Goal: Task Accomplishment & Management: Use online tool/utility

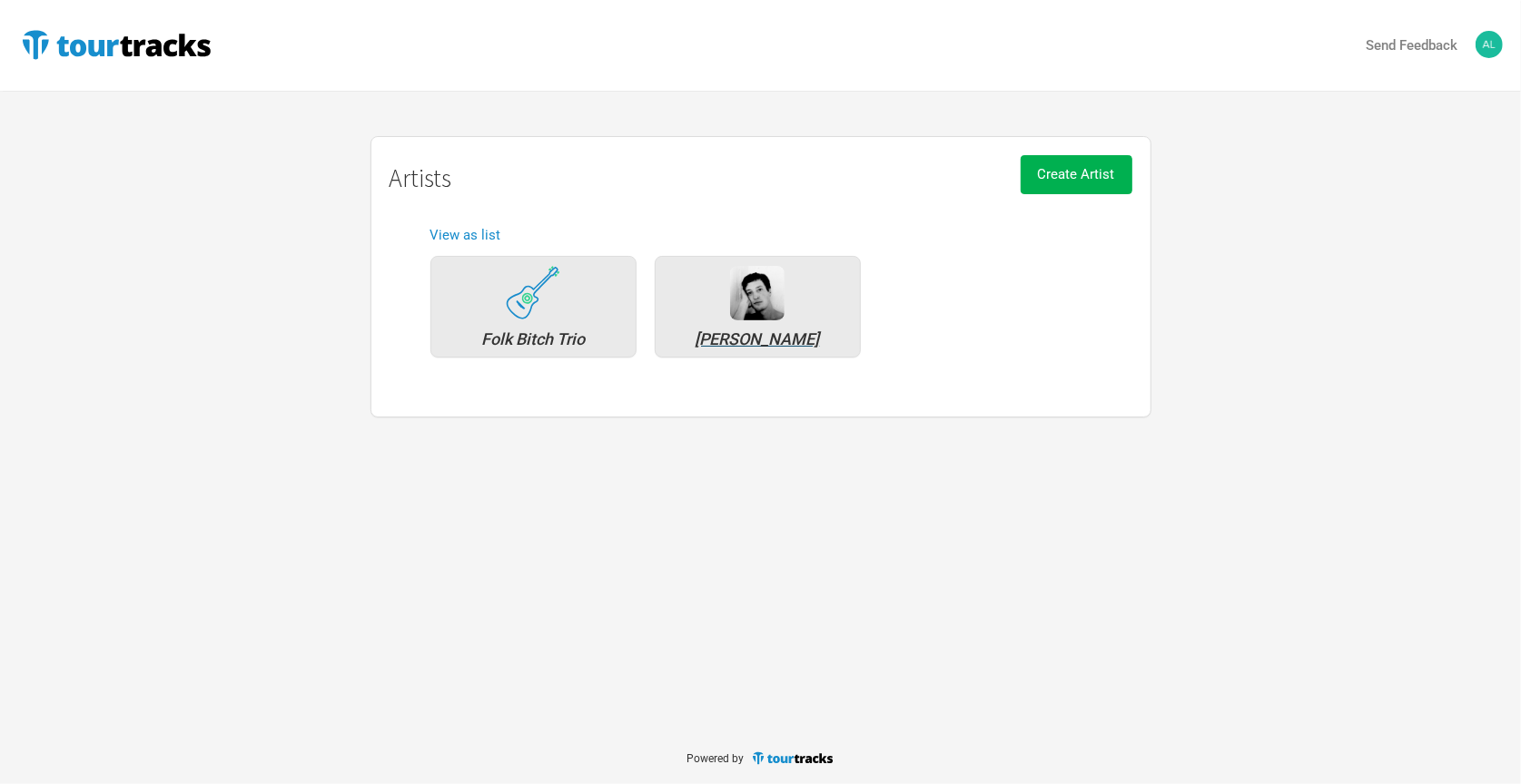
click at [770, 341] on div "[PERSON_NAME]" at bounding box center [758, 339] width 186 height 17
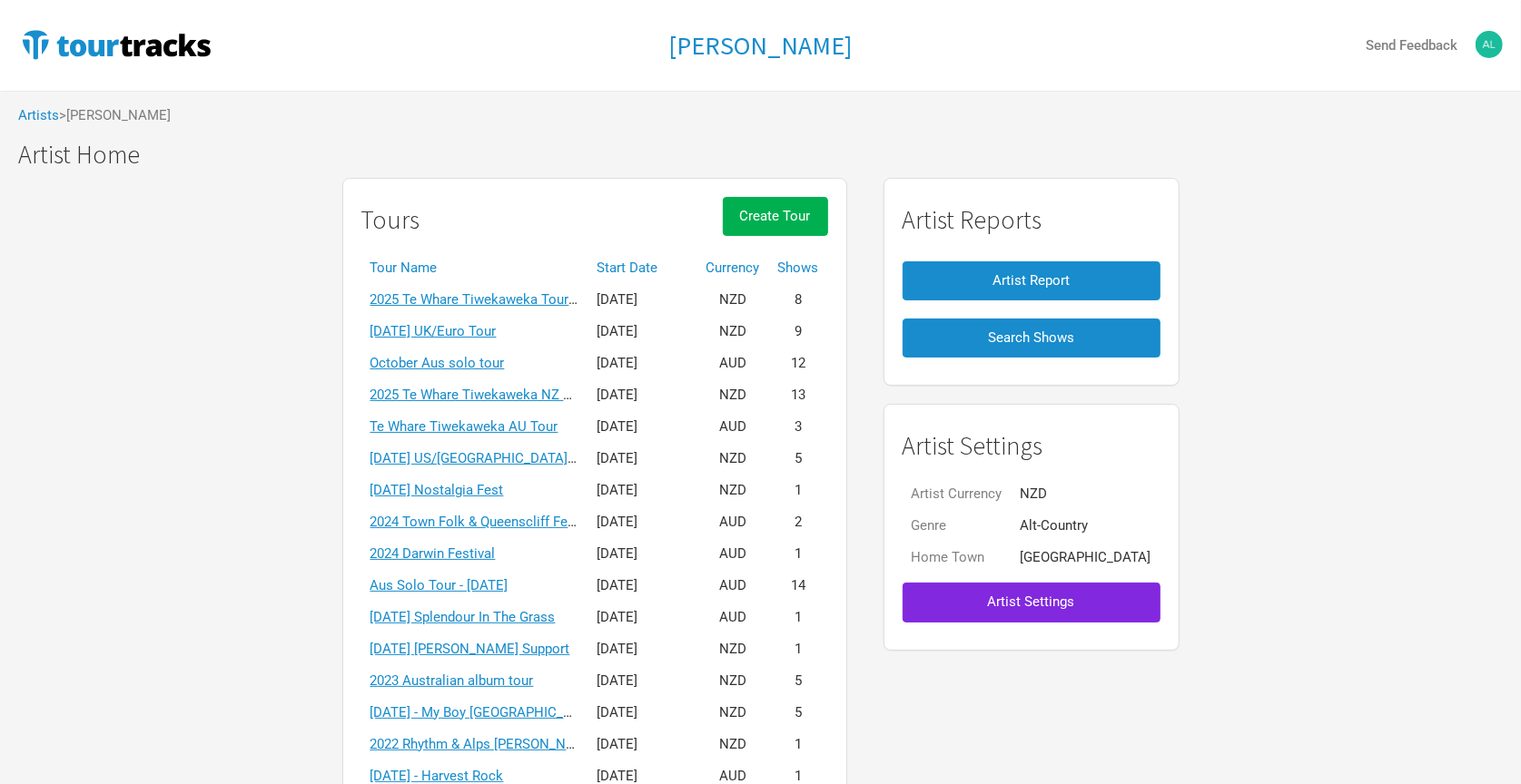
click at [1262, 204] on div "Tours Create Tour Tour Name Start Date Currency Shows 2025 [GEOGRAPHIC_DATA] [G…" at bounding box center [760, 550] width 1521 height 763
click at [1407, 152] on h1 "Artist Home" at bounding box center [770, 154] width 1503 height 28
click at [773, 211] on span "Create Tour" at bounding box center [775, 216] width 71 height 17
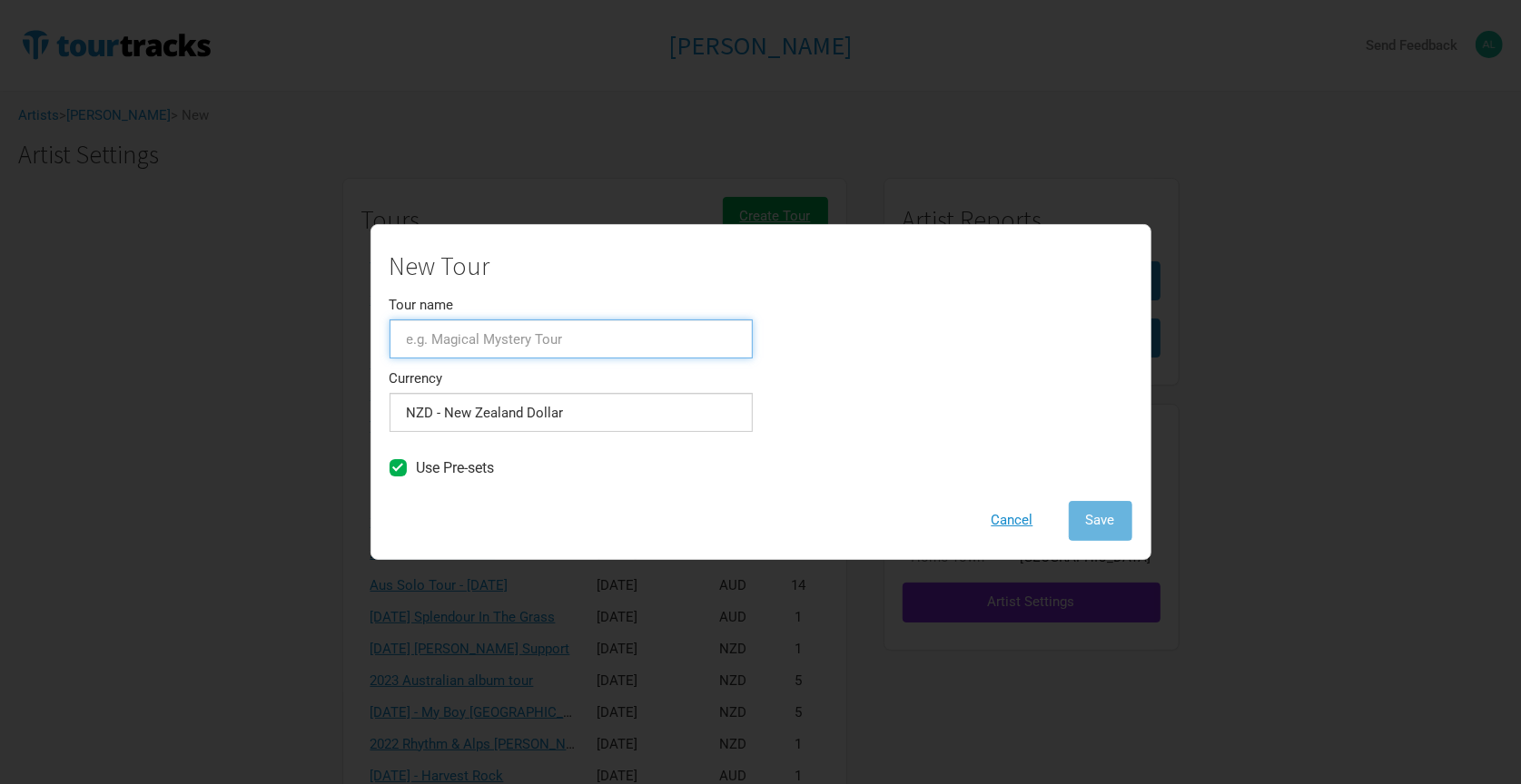
click at [530, 355] on input "Tour name" at bounding box center [572, 338] width 363 height 39
type input "[DATE] Aus/NZ shows"
click at [1094, 516] on span "Save" at bounding box center [1101, 520] width 29 height 17
